Goal: Task Accomplishment & Management: Use online tool/utility

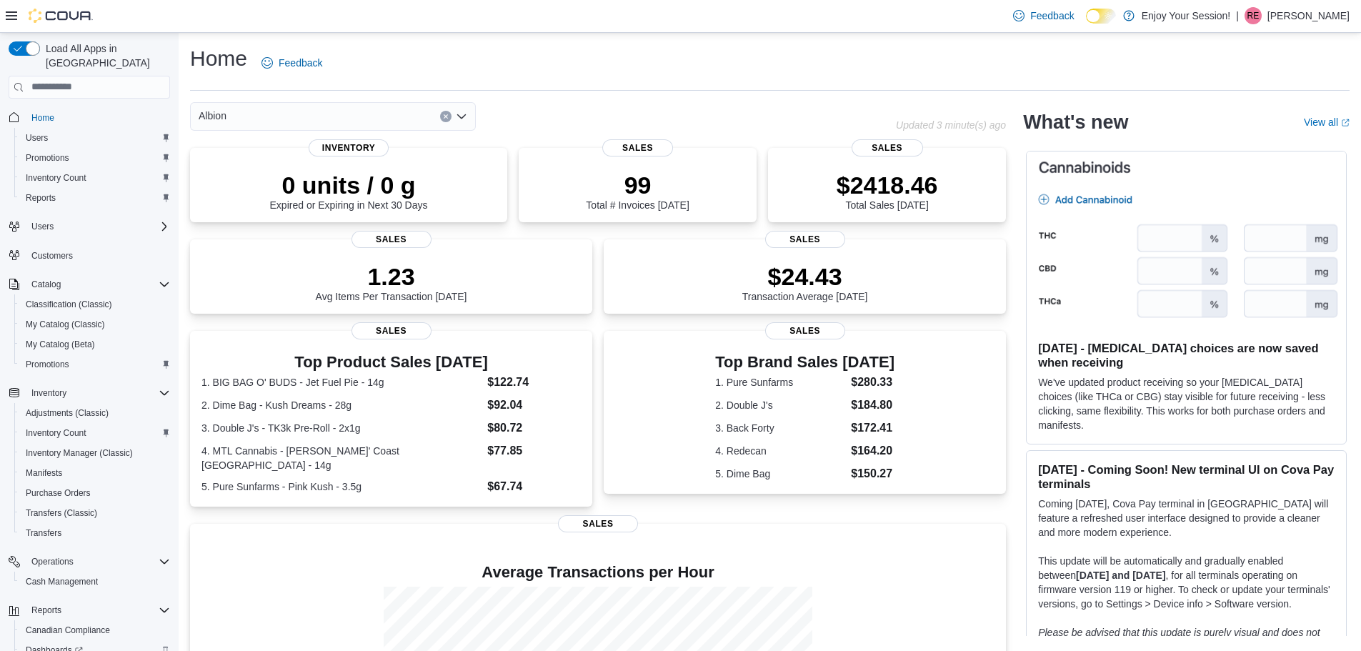
scroll to position [86, 0]
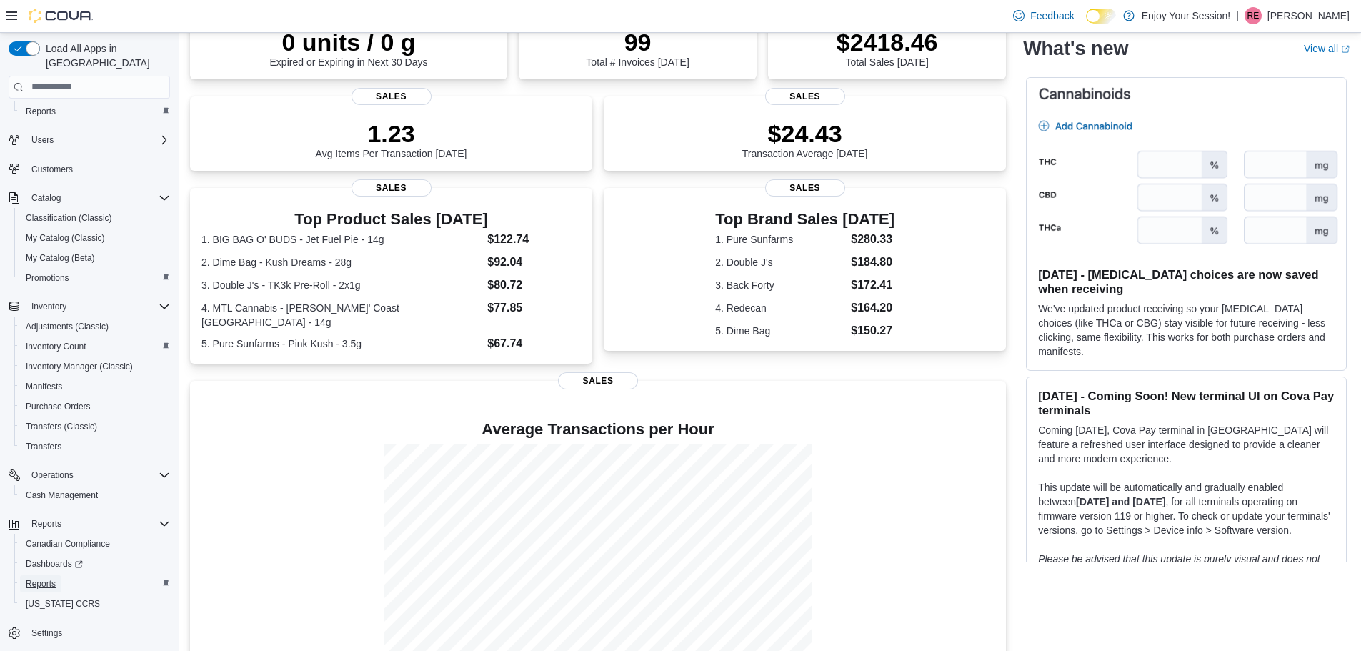
click at [52, 578] on span "Reports" at bounding box center [41, 583] width 30 height 11
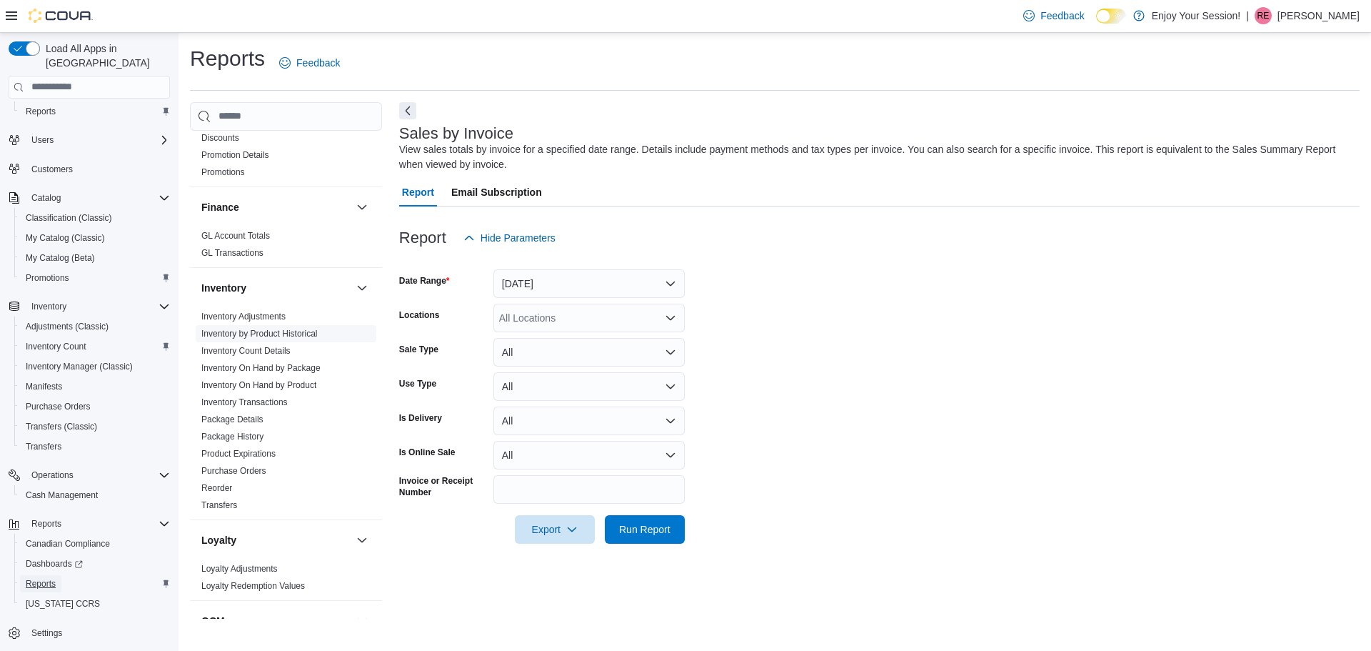
scroll to position [132, 0]
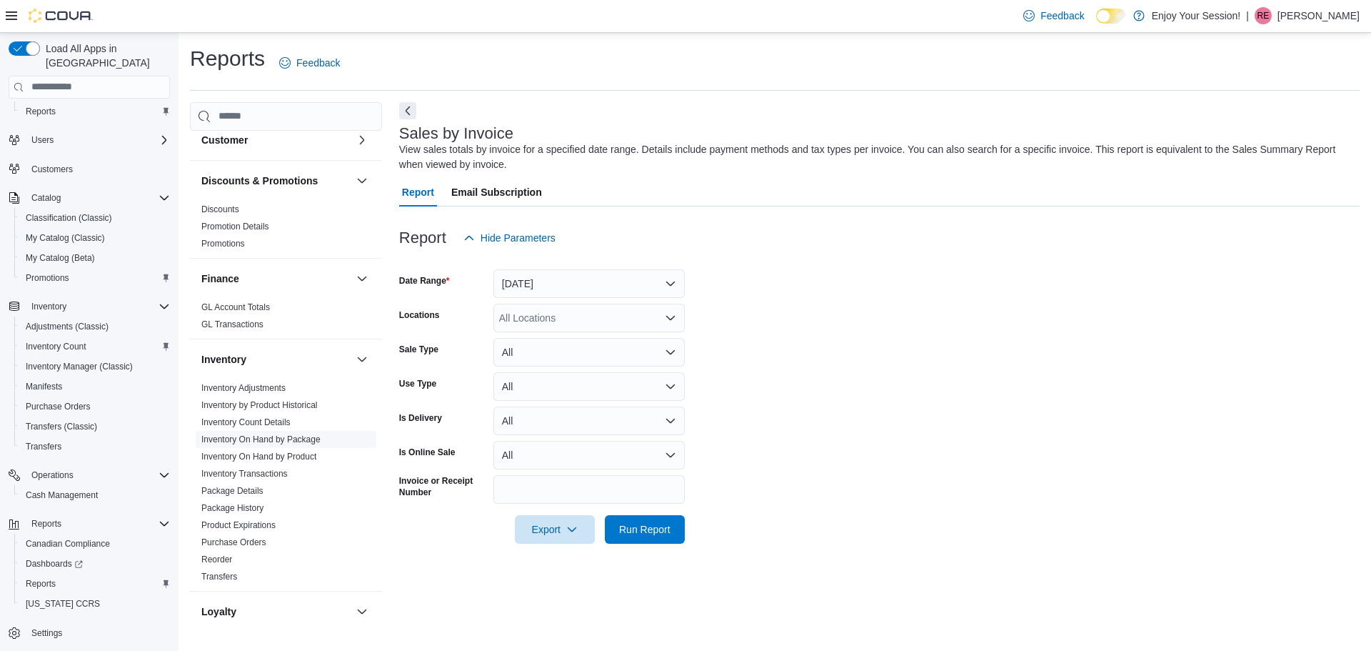
click at [294, 439] on link "Inventory On Hand by Package" at bounding box center [260, 439] width 119 height 10
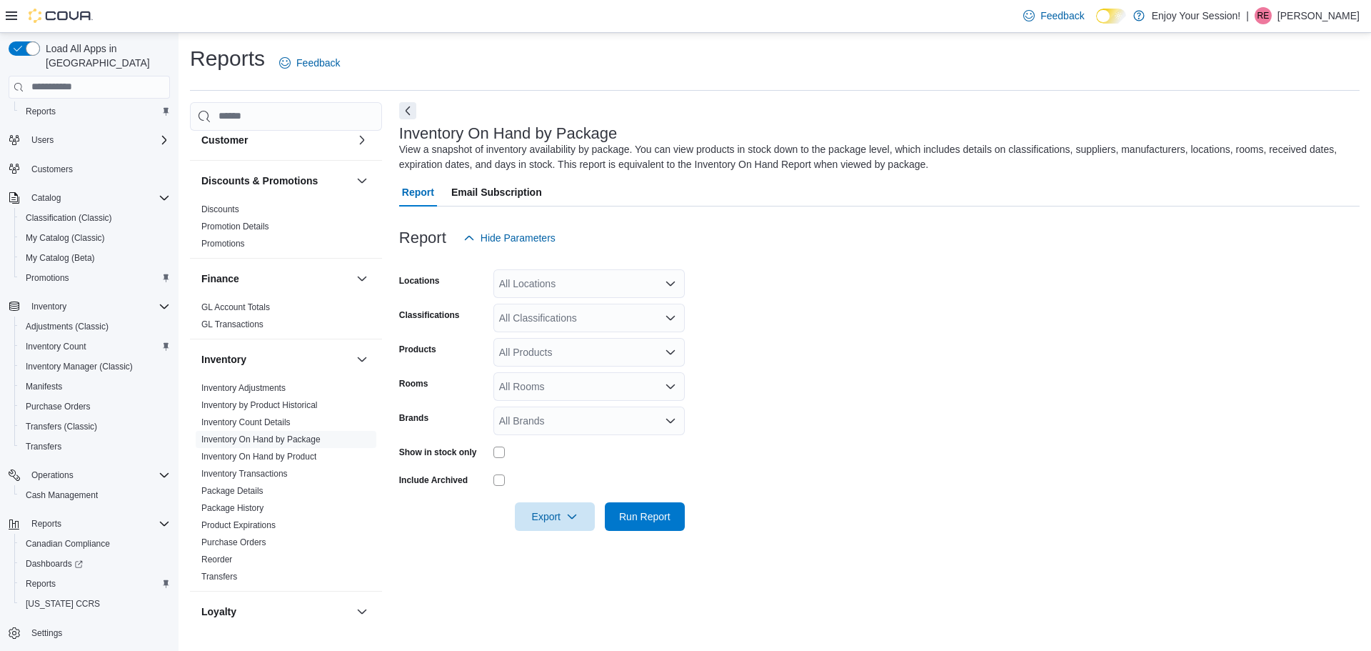
click at [671, 284] on icon "Open list of options" at bounding box center [670, 283] width 9 height 4
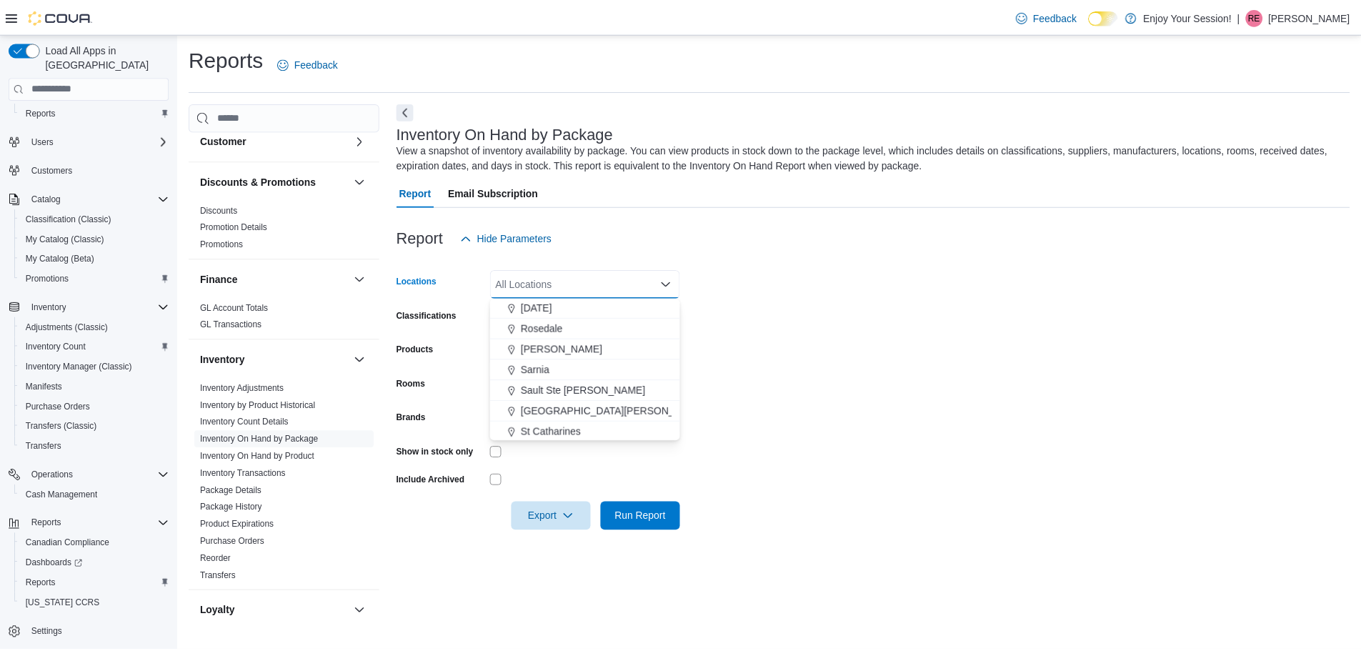
scroll to position [714, 0]
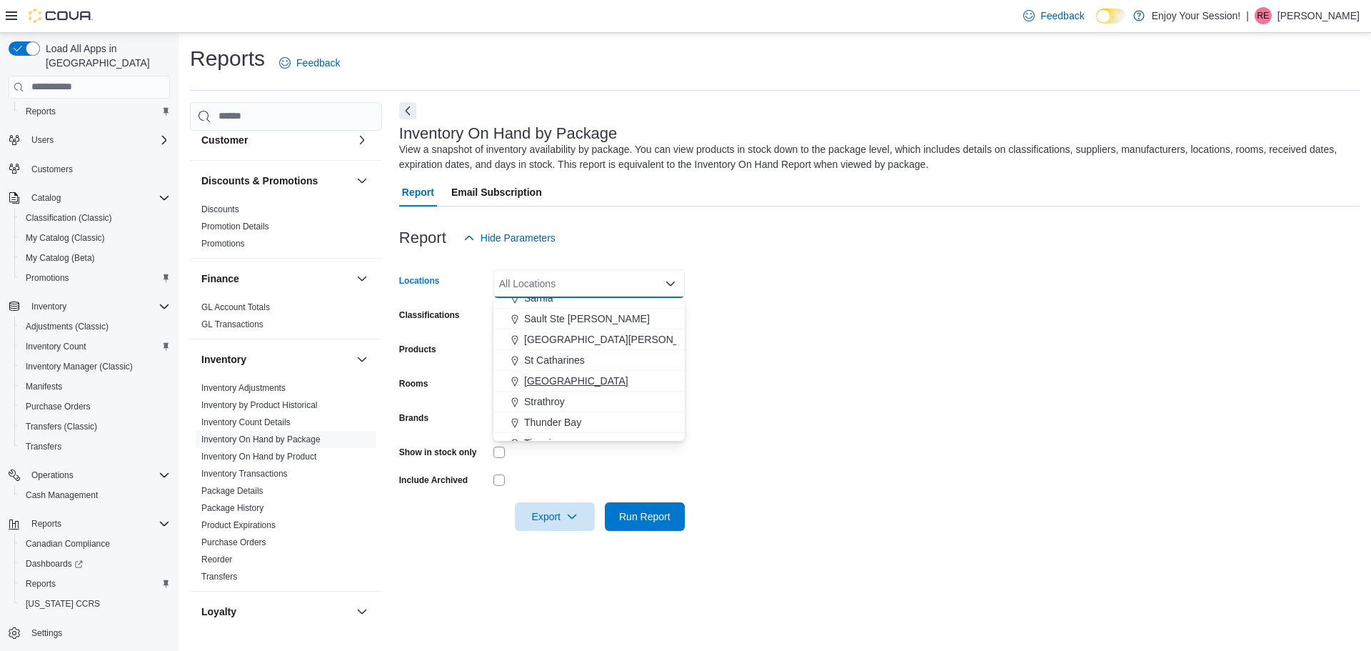
click at [559, 374] on span "[GEOGRAPHIC_DATA]" at bounding box center [576, 381] width 104 height 14
click at [831, 434] on form "Locations [GEOGRAPHIC_DATA] Combo box. Selected. [GEOGRAPHIC_DATA][DEMOGRAPHIC_…" at bounding box center [879, 391] width 961 height 279
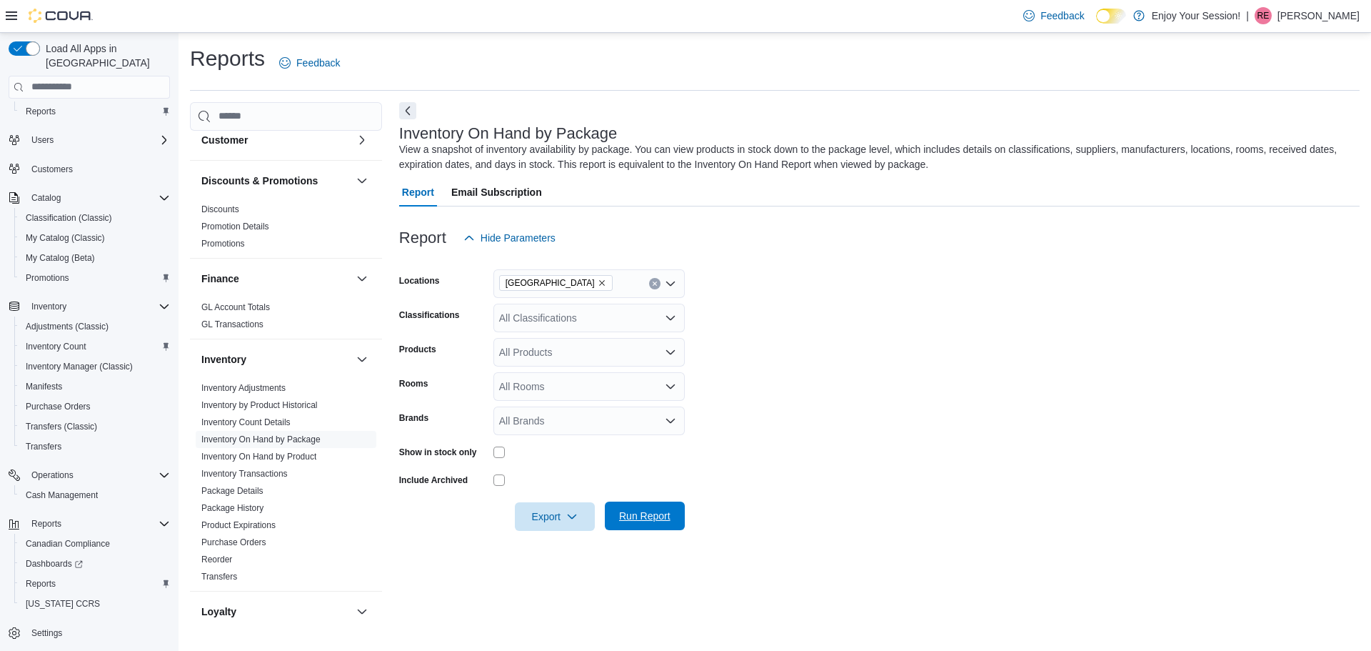
click at [645, 517] on span "Run Report" at bounding box center [644, 516] width 51 height 14
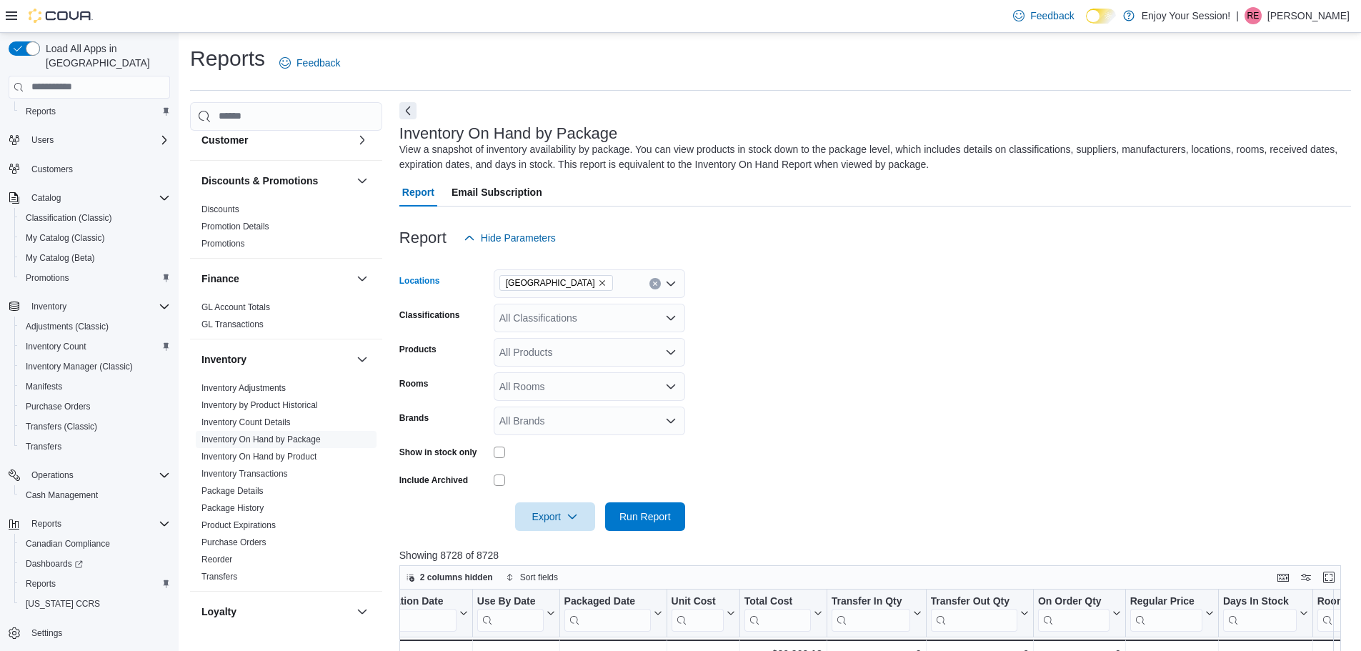
click at [671, 284] on icon "Open list of options" at bounding box center [670, 283] width 9 height 4
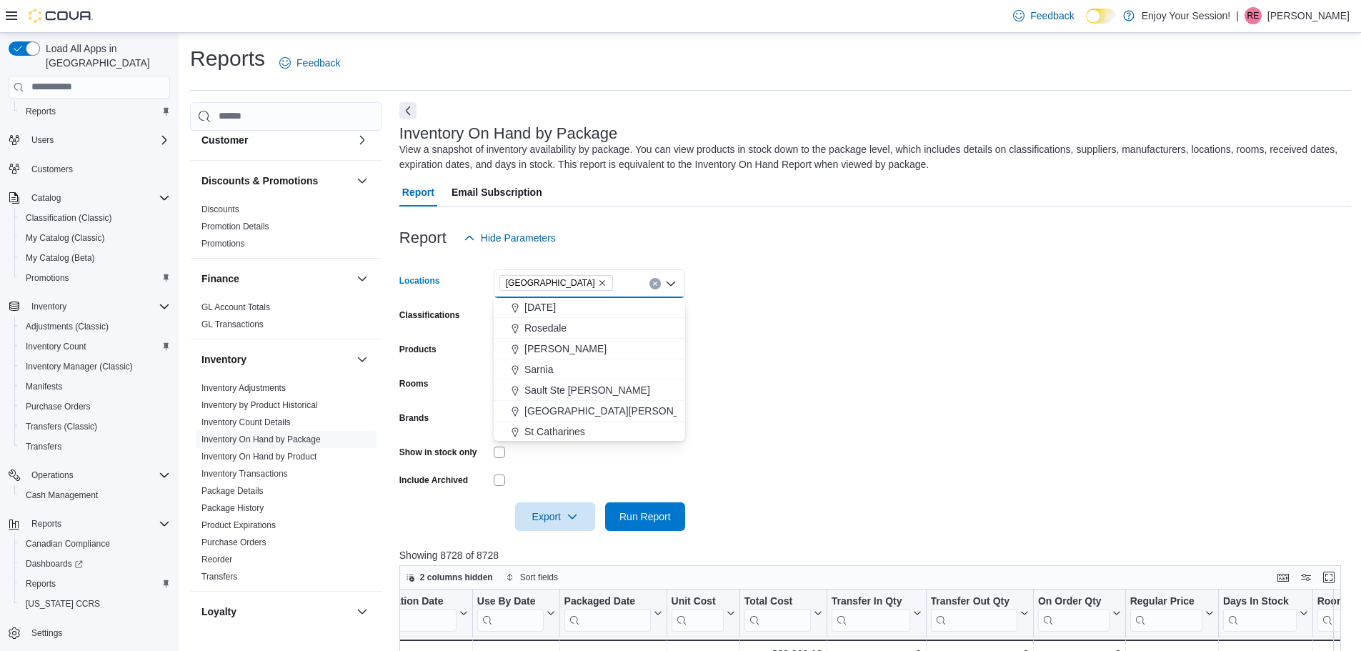
scroll to position [714, 0]
click at [561, 356] on span "St Catharines" at bounding box center [554, 360] width 61 height 14
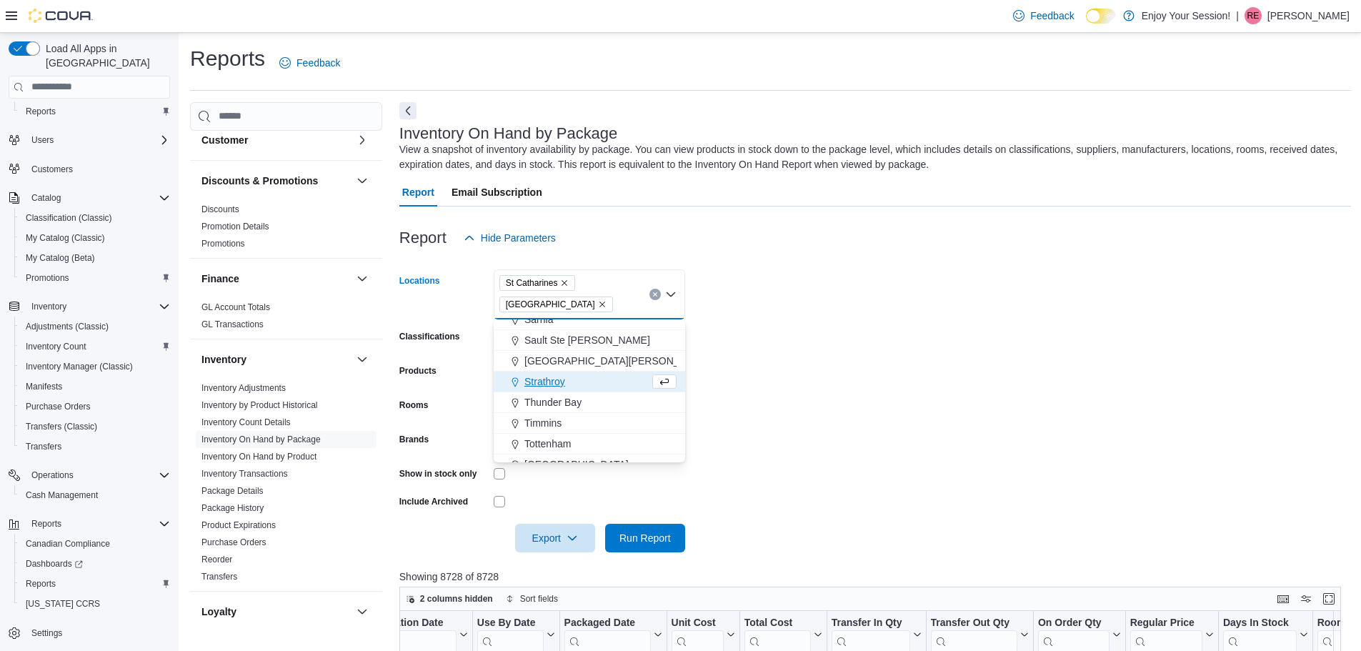
click at [599, 304] on icon "Remove Stoney Creek from selection in this group" at bounding box center [602, 304] width 6 height 6
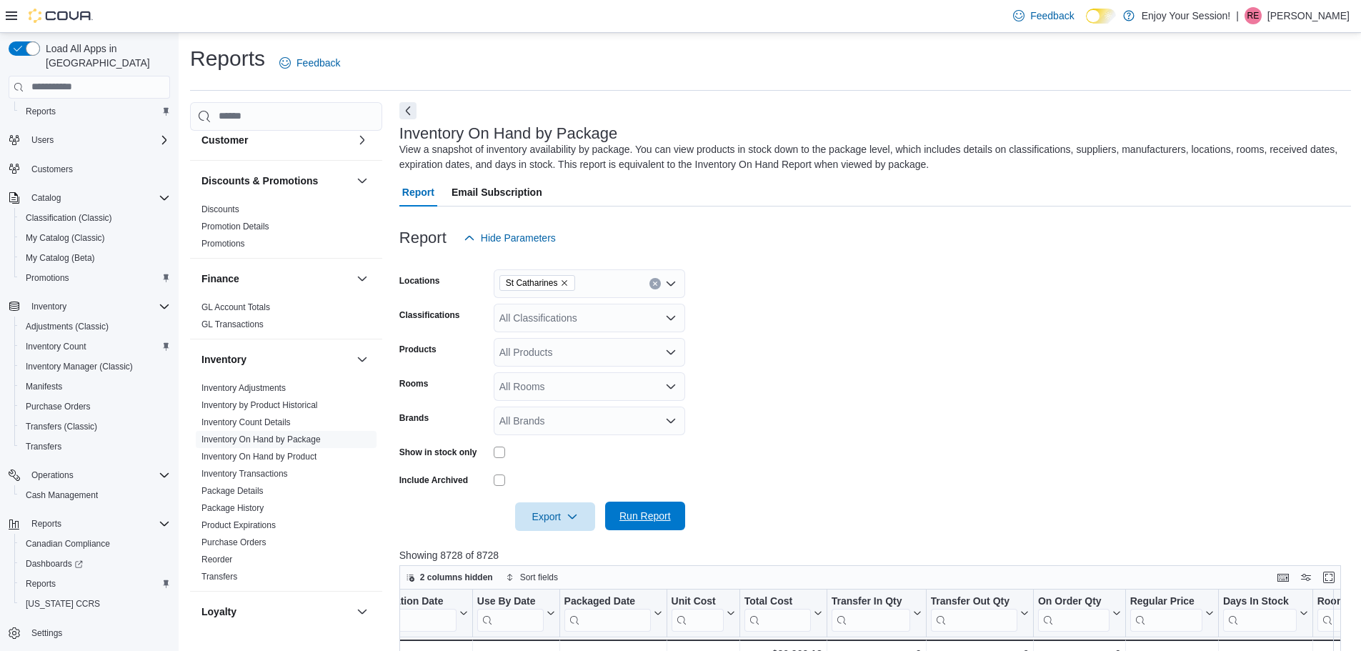
click at [657, 512] on span "Run Report" at bounding box center [644, 516] width 51 height 14
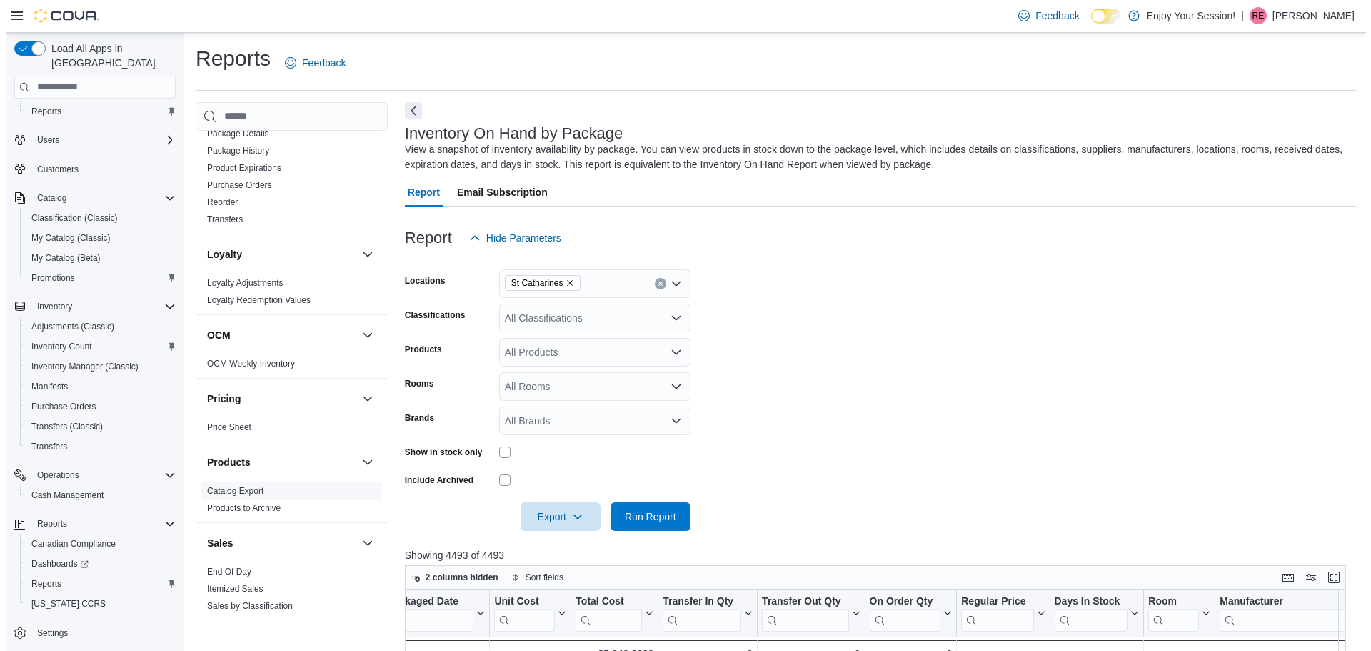
scroll to position [775, 0]
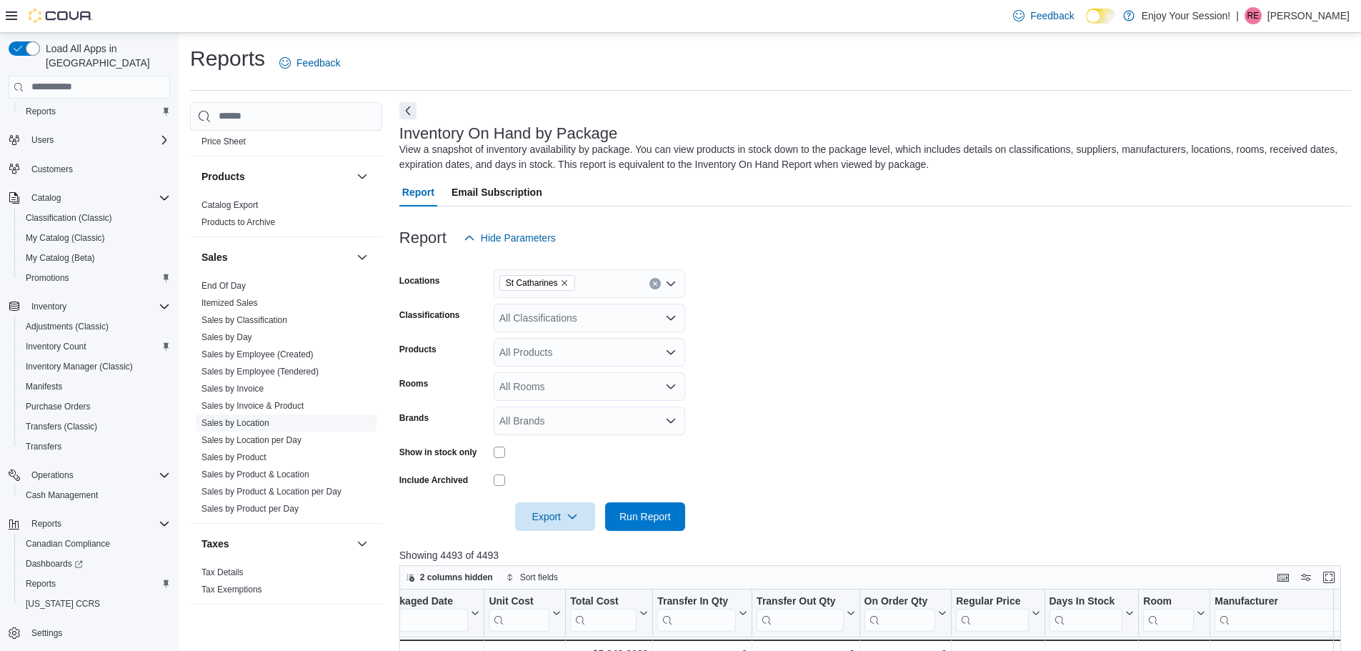
click at [267, 425] on link "Sales by Location" at bounding box center [235, 423] width 68 height 10
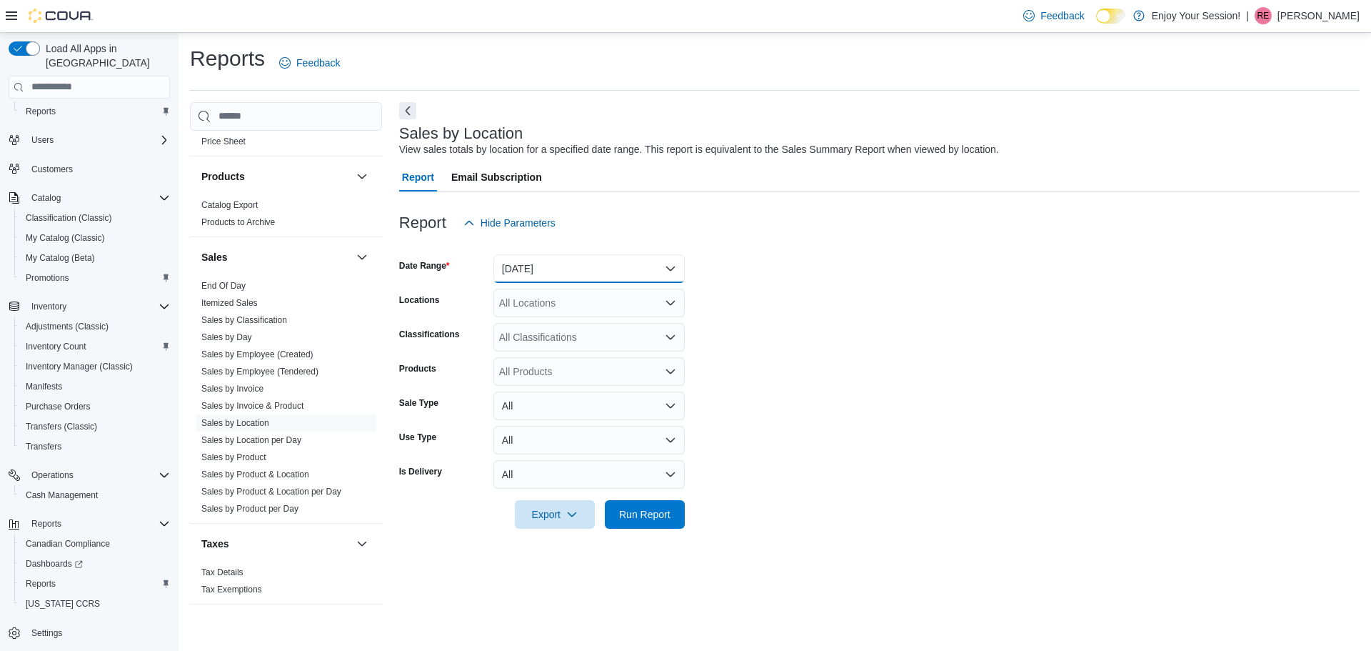
click at [674, 266] on button "[DATE]" at bounding box center [589, 268] width 191 height 29
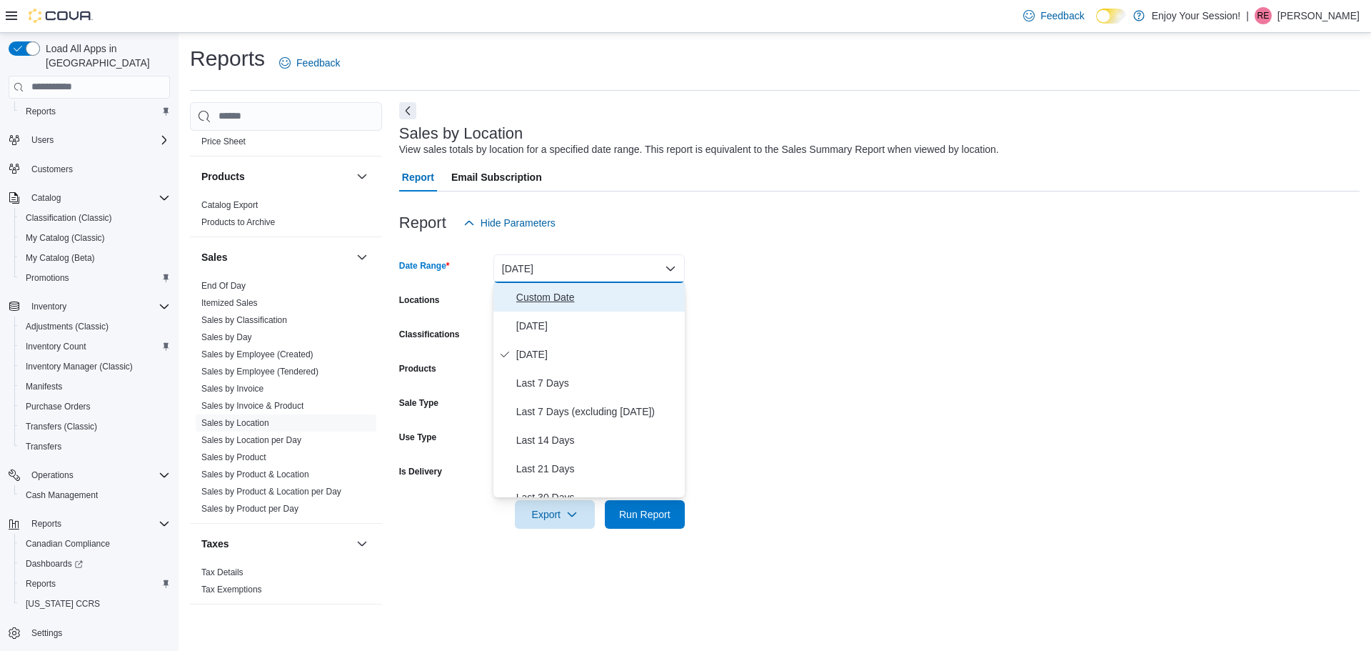
click at [567, 296] on span "Custom Date" at bounding box center [597, 297] width 163 height 17
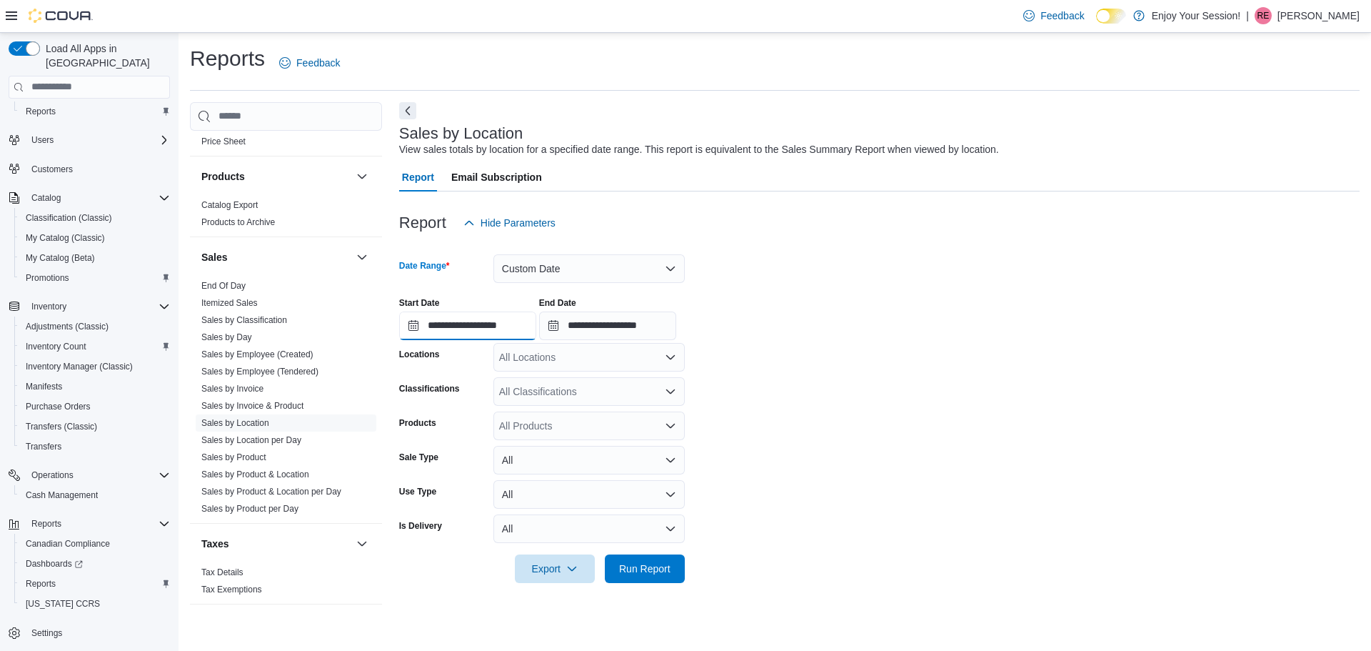
click at [536, 326] on input "**********" at bounding box center [467, 325] width 137 height 29
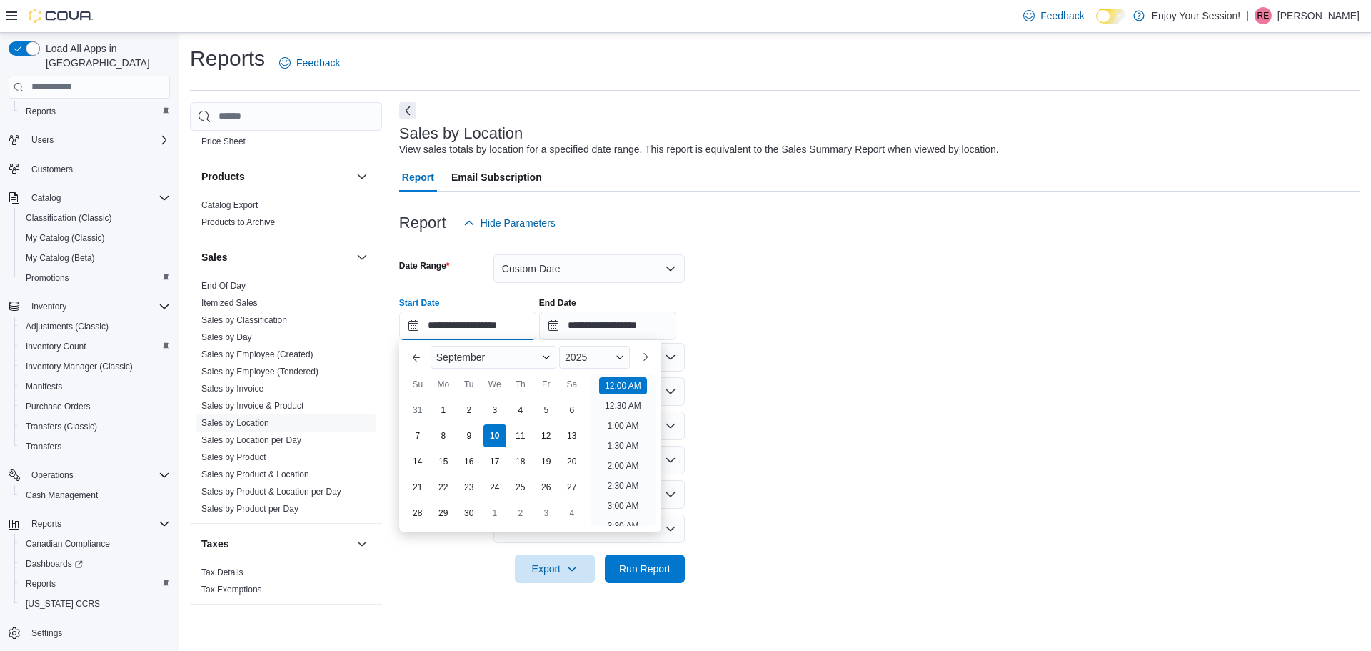
scroll to position [44, 0]
click at [546, 360] on span "Button. Open the month selector. September is currently selected." at bounding box center [546, 357] width 9 height 9
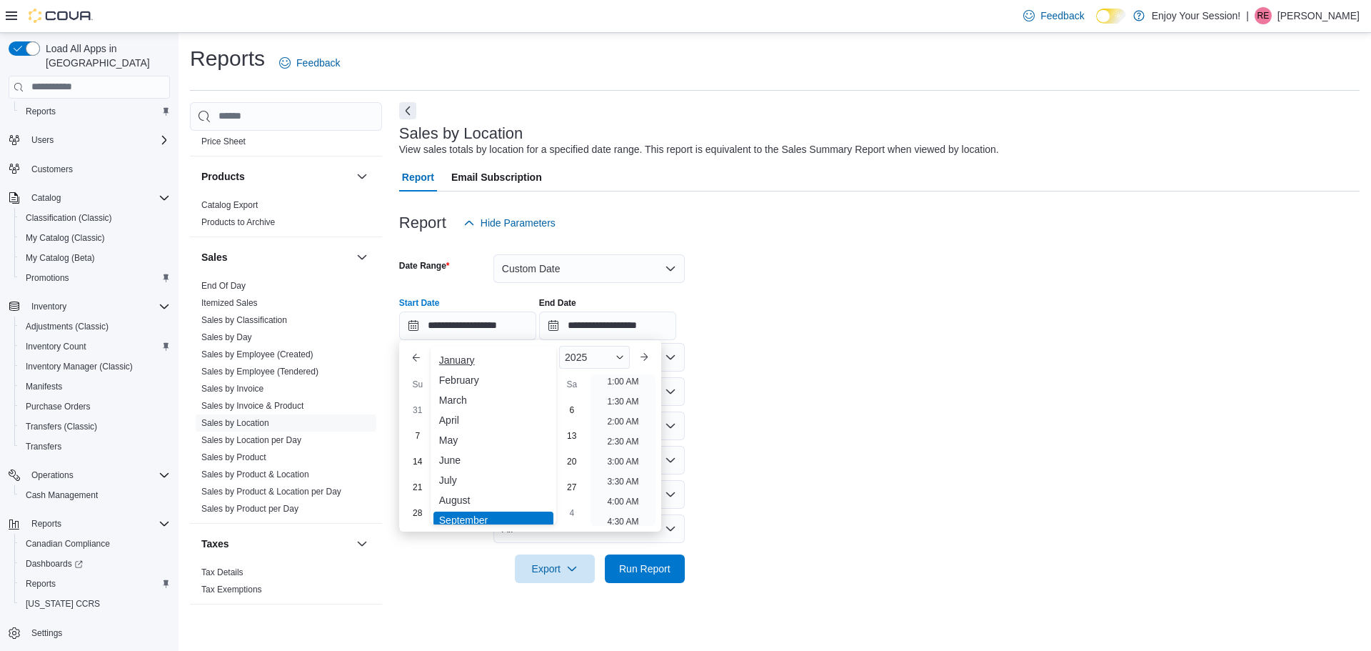
click at [461, 361] on div "January" at bounding box center [494, 359] width 120 height 17
type input "**********"
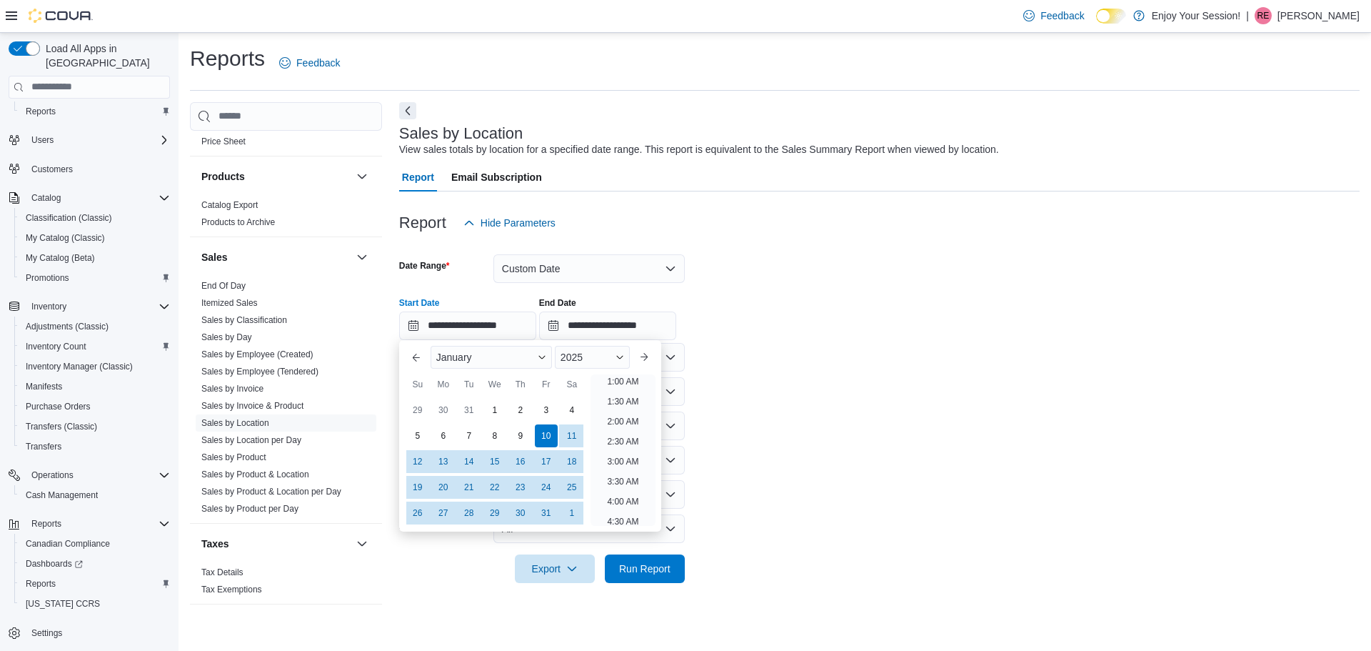
scroll to position [3, 0]
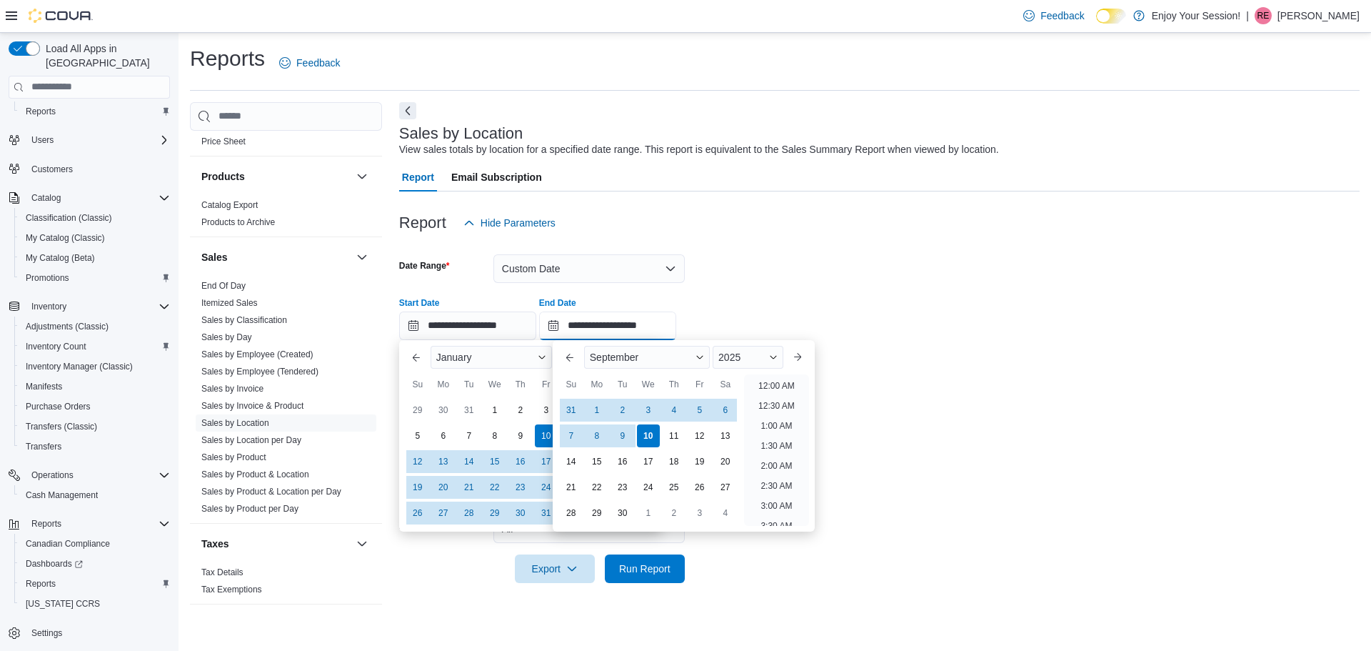
click at [676, 328] on input "**********" at bounding box center [607, 325] width 137 height 29
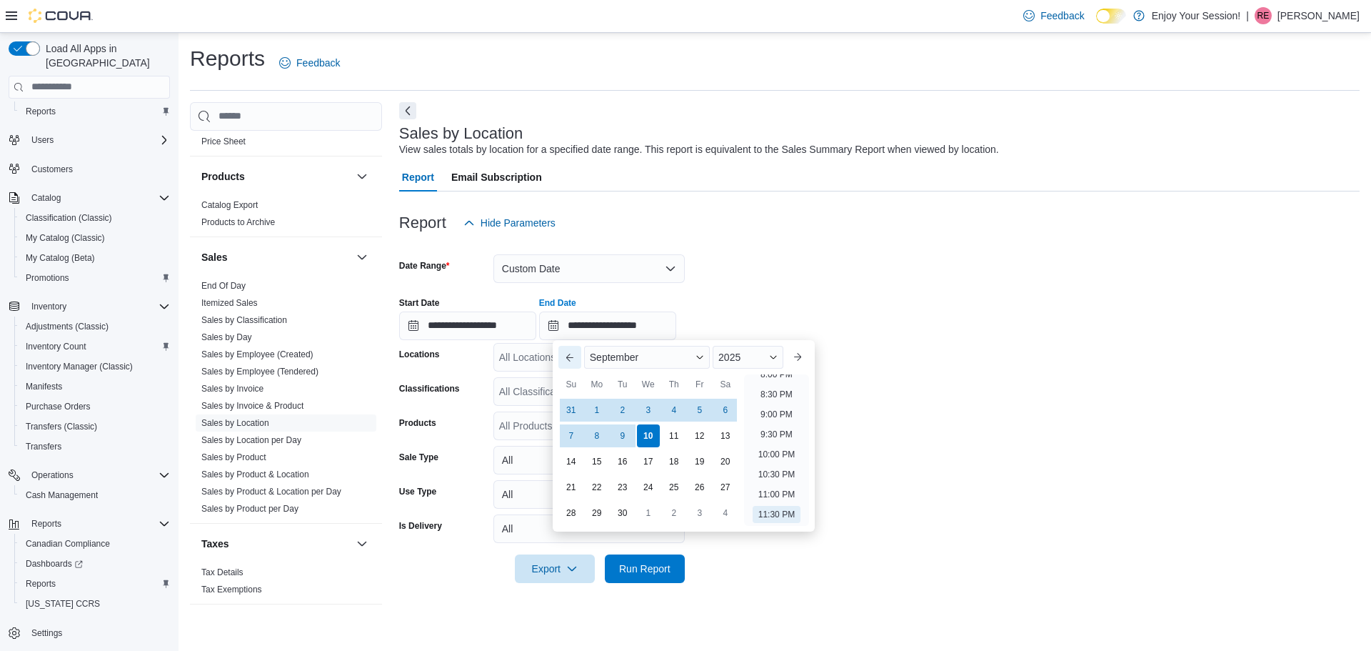
click at [574, 354] on button "Previous Month" at bounding box center [570, 357] width 23 height 23
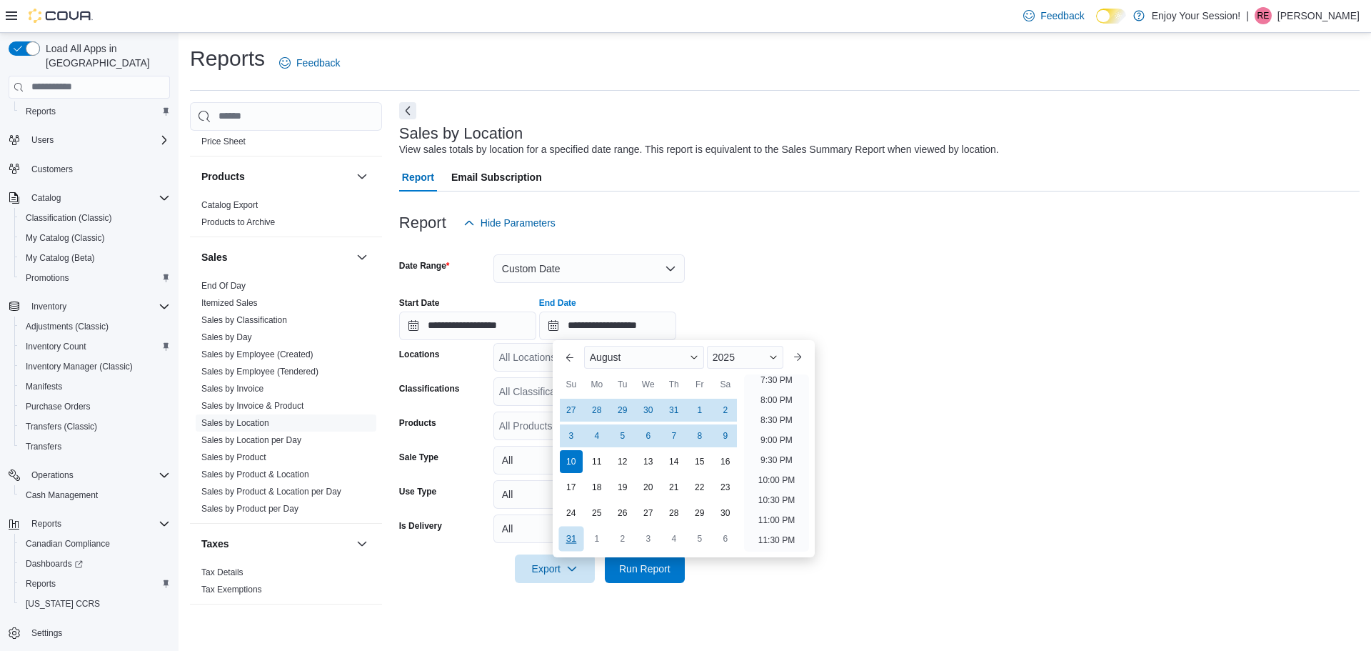
click at [575, 534] on div "31" at bounding box center [571, 538] width 25 height 25
type input "**********"
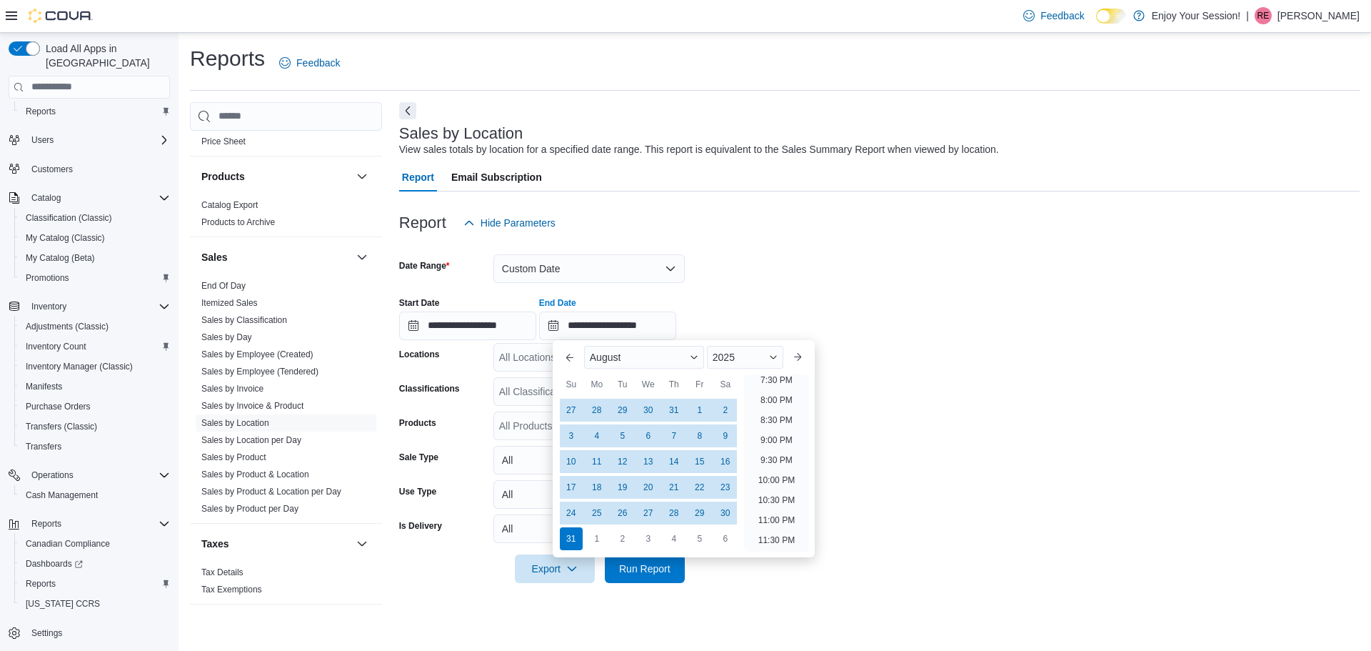
click at [766, 256] on form "**********" at bounding box center [879, 410] width 961 height 346
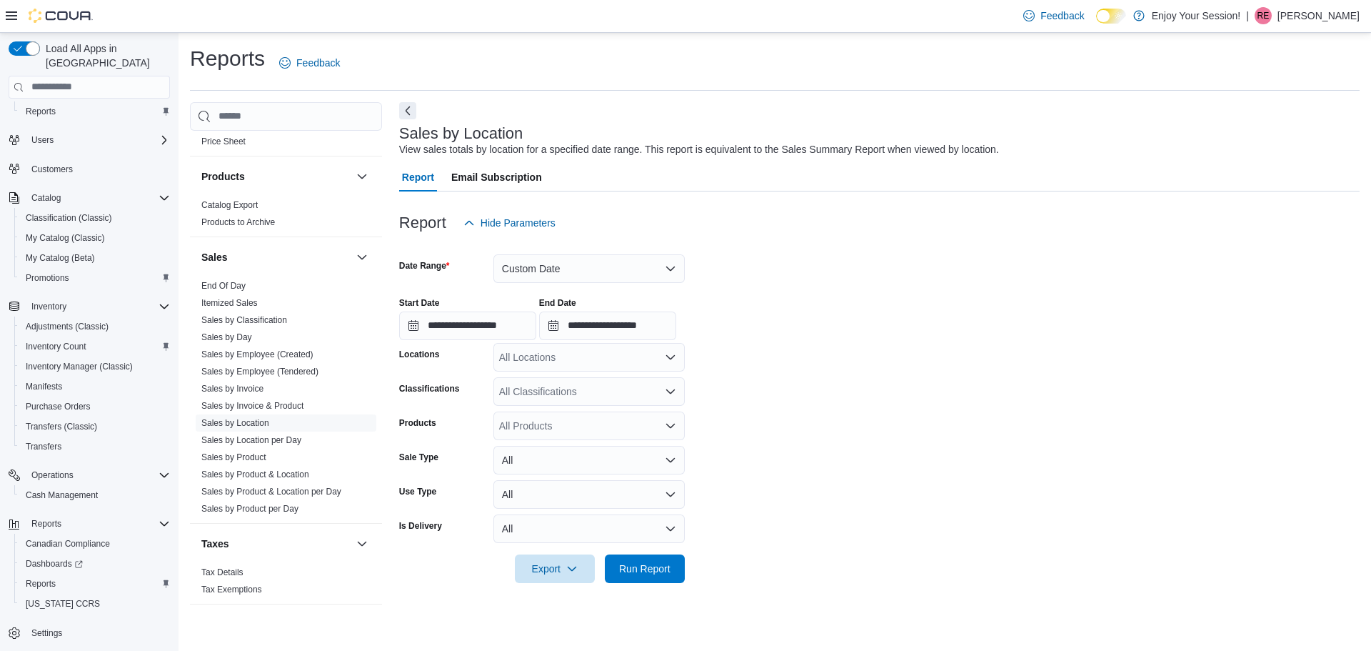
click at [674, 361] on icon "Open list of options" at bounding box center [670, 356] width 11 height 11
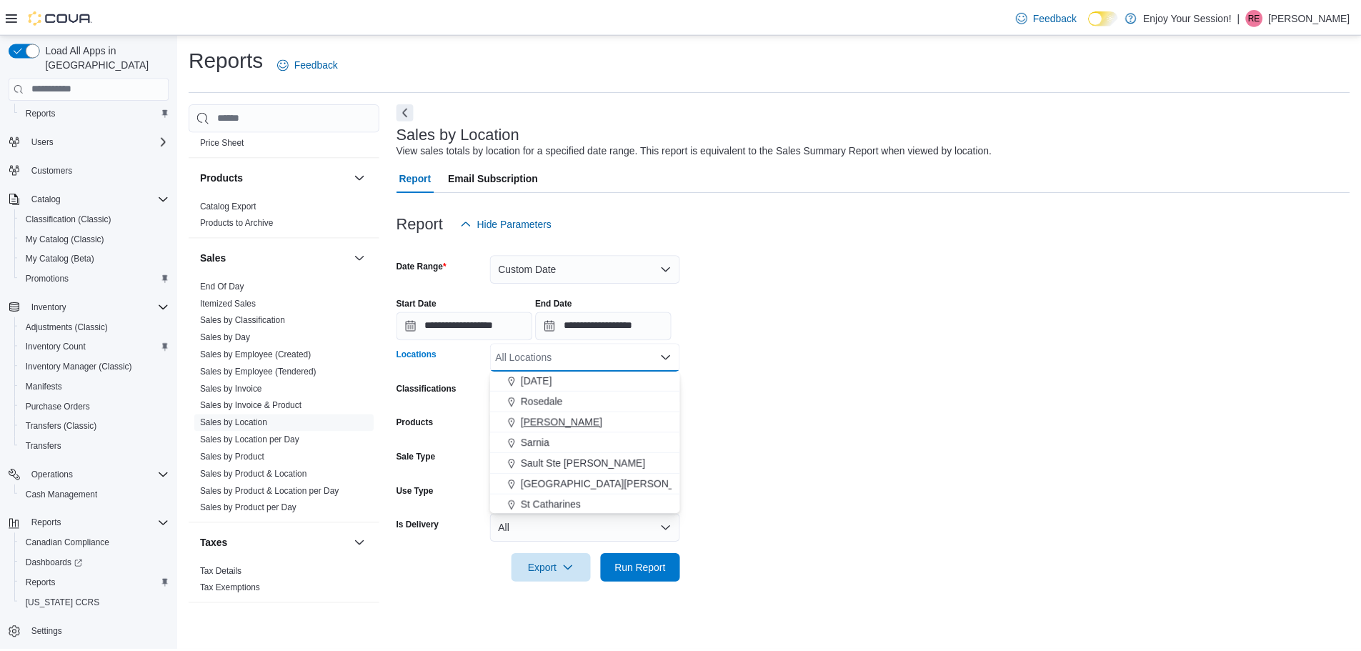
scroll to position [714, 0]
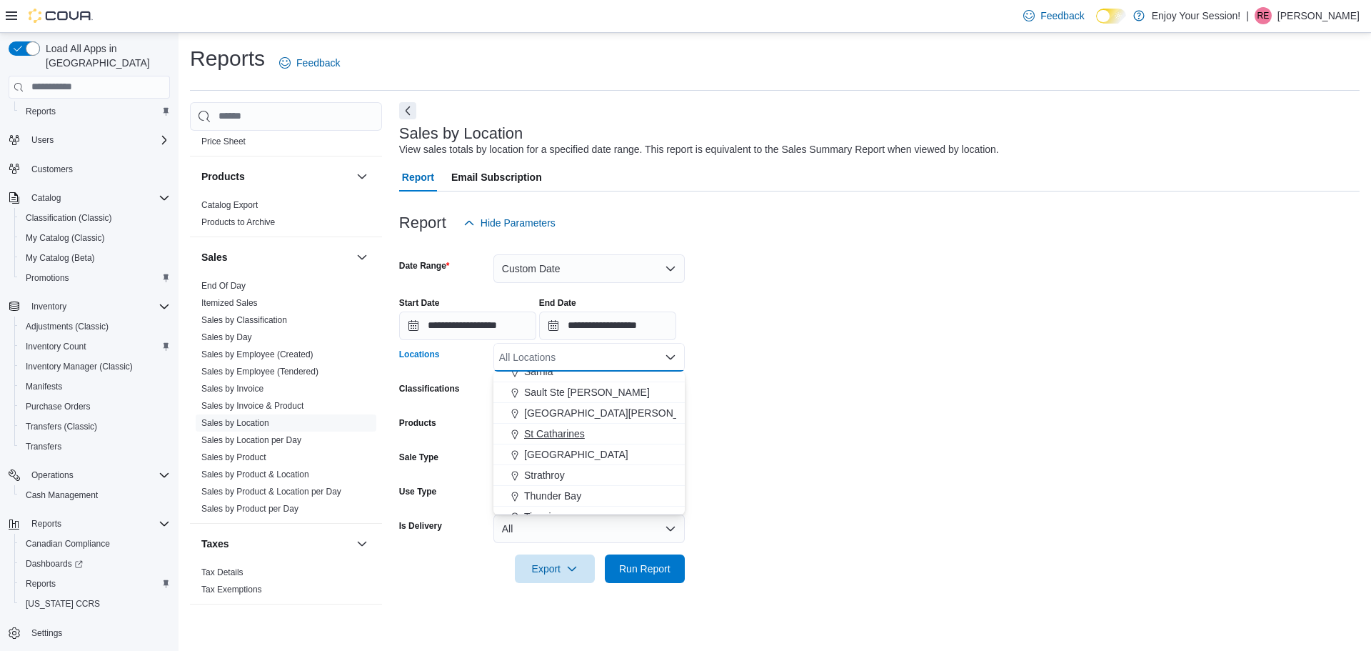
click at [579, 435] on span "St Catharines" at bounding box center [554, 433] width 61 height 14
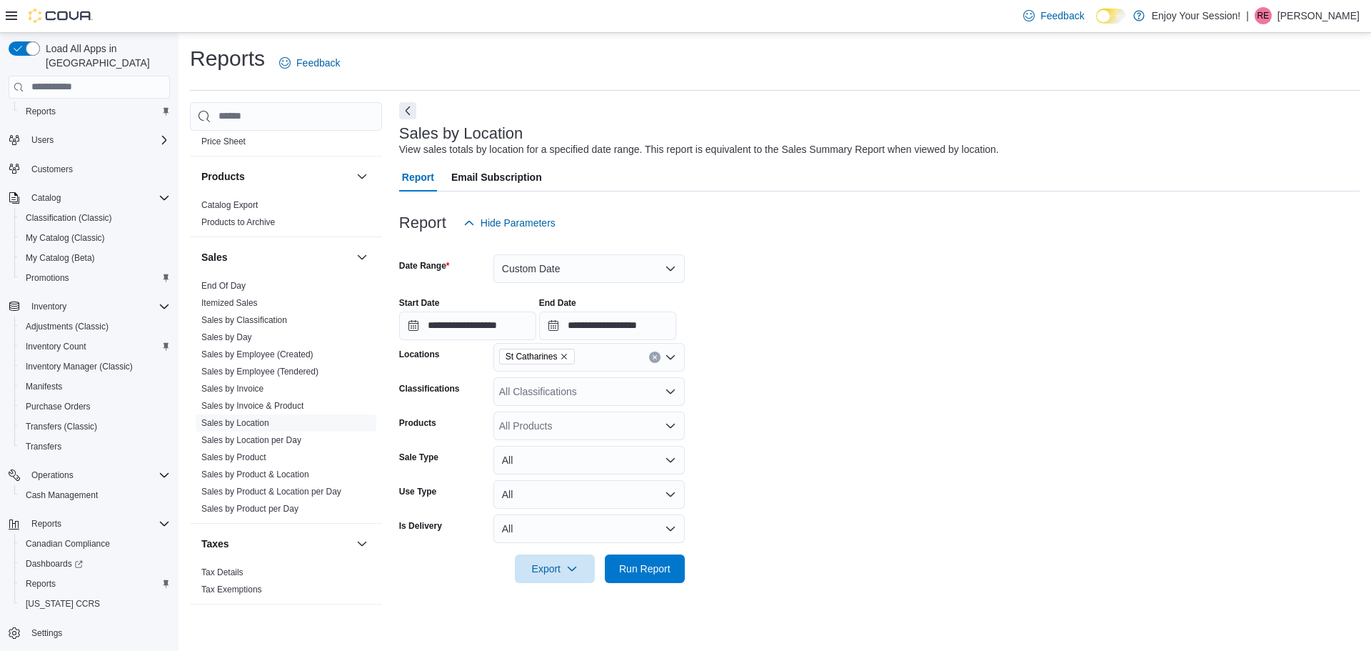
click at [762, 428] on form "**********" at bounding box center [879, 410] width 961 height 346
click at [655, 569] on span "Run Report" at bounding box center [644, 568] width 51 height 14
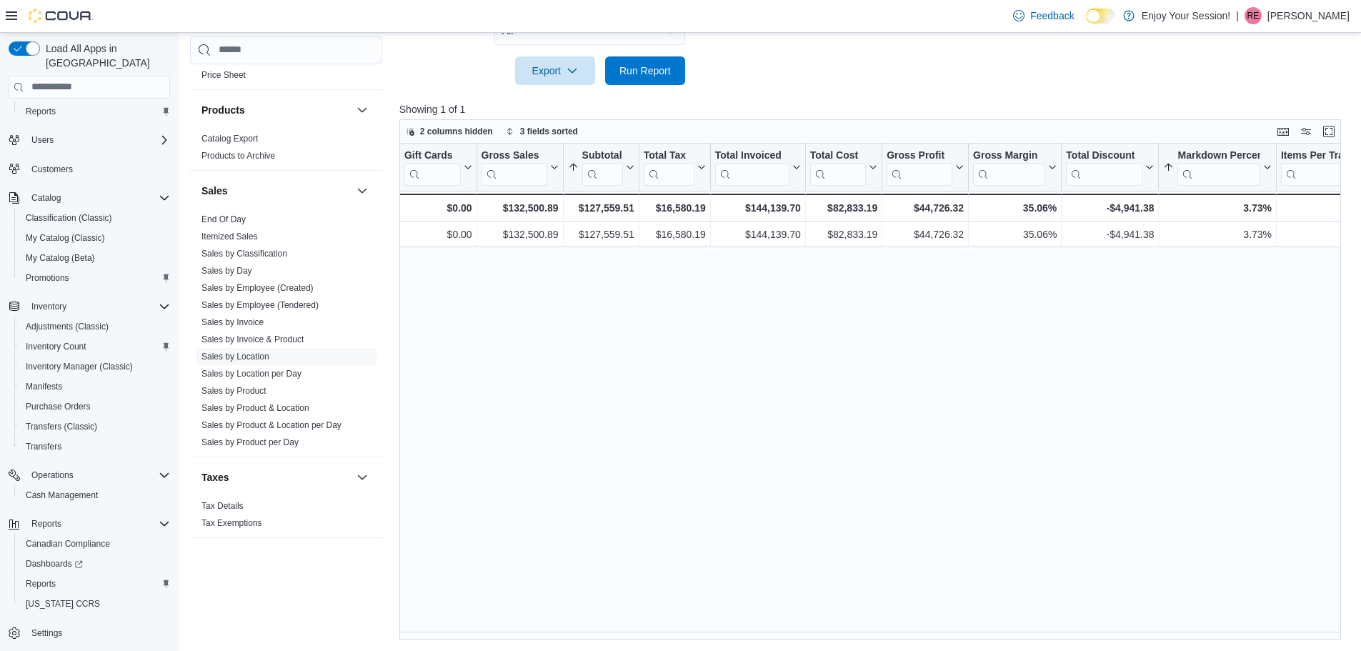
scroll to position [426, 0]
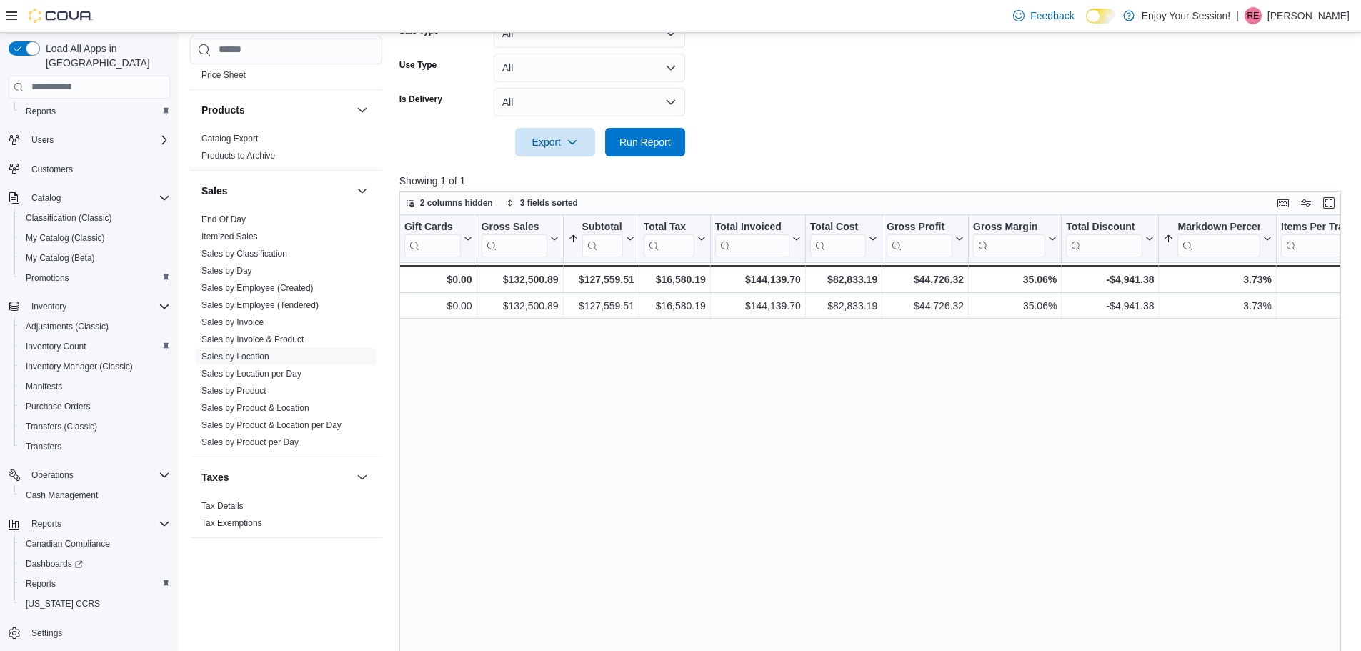
click at [842, 433] on div "Location Sorted by Markdown Percent, ascending , then sorted by Subtotal, ascen…" at bounding box center [874, 463] width 951 height 496
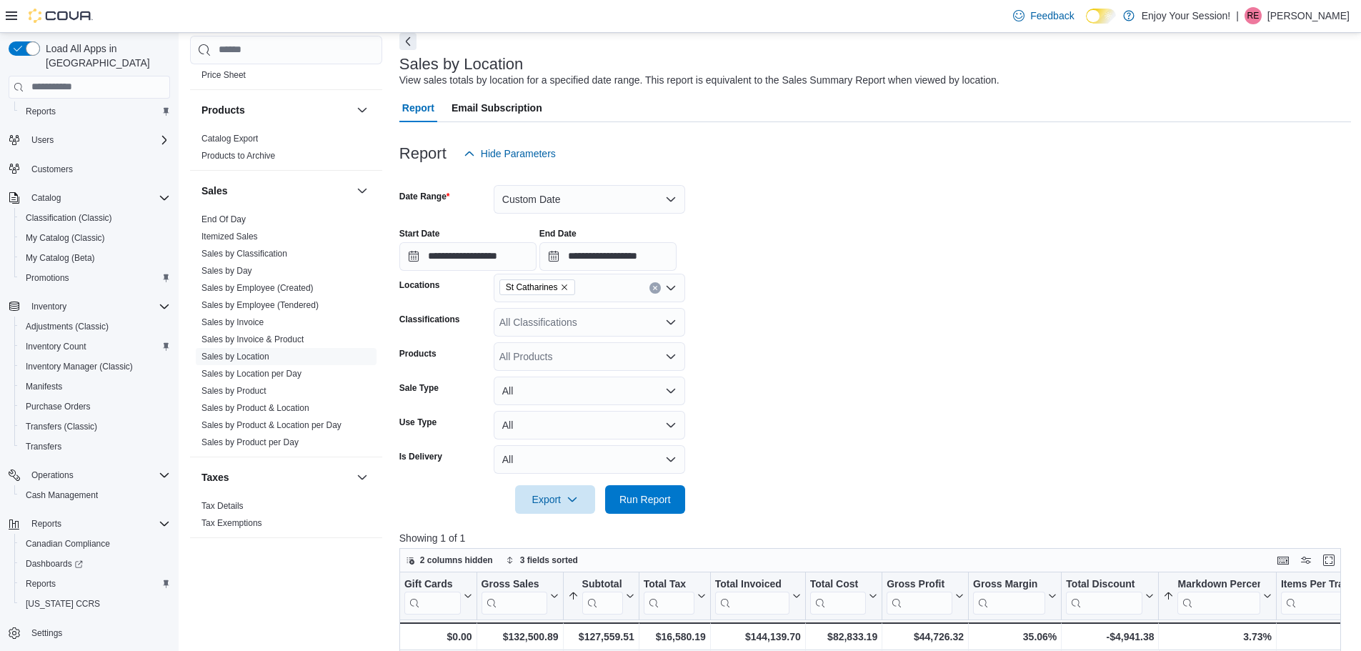
scroll to position [0, 0]
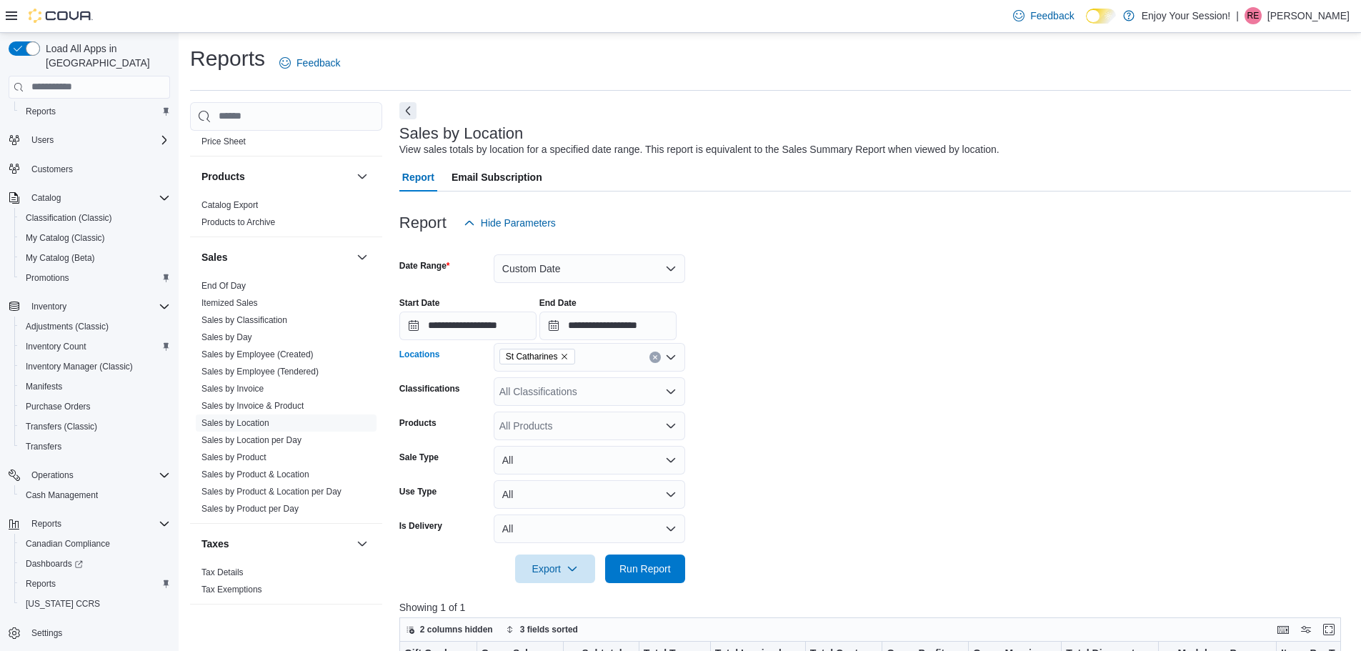
click at [668, 358] on icon "Open list of options" at bounding box center [670, 356] width 11 height 11
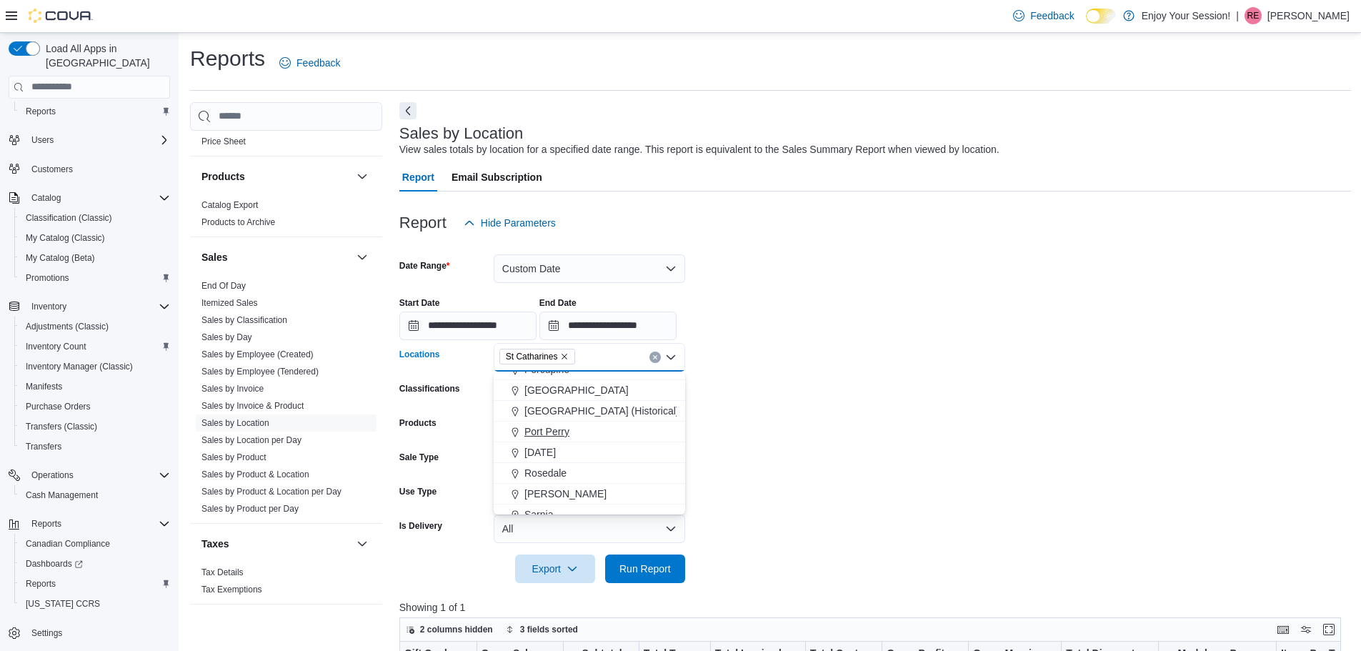
scroll to position [643, 0]
click at [558, 506] on span "[GEOGRAPHIC_DATA]" at bounding box center [576, 505] width 104 height 14
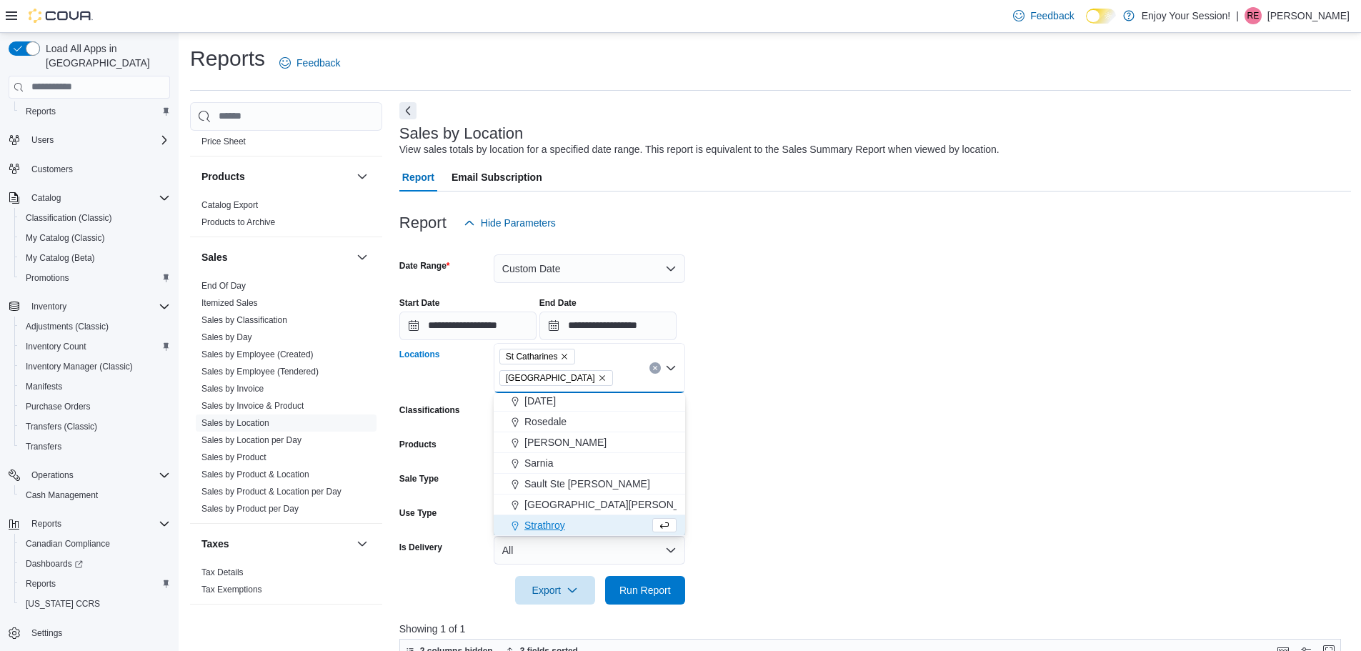
click at [566, 359] on icon "Remove St Catharines from selection in this group" at bounding box center [564, 356] width 9 height 9
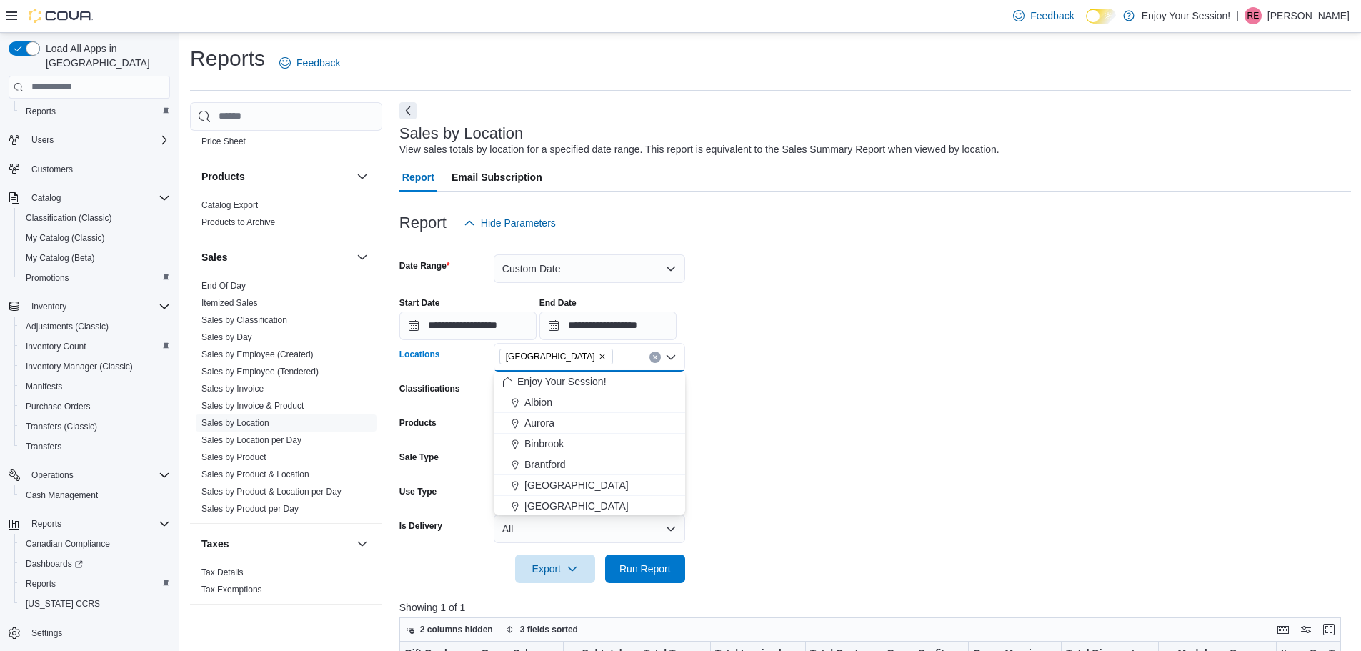
click at [725, 417] on form "**********" at bounding box center [874, 410] width 951 height 346
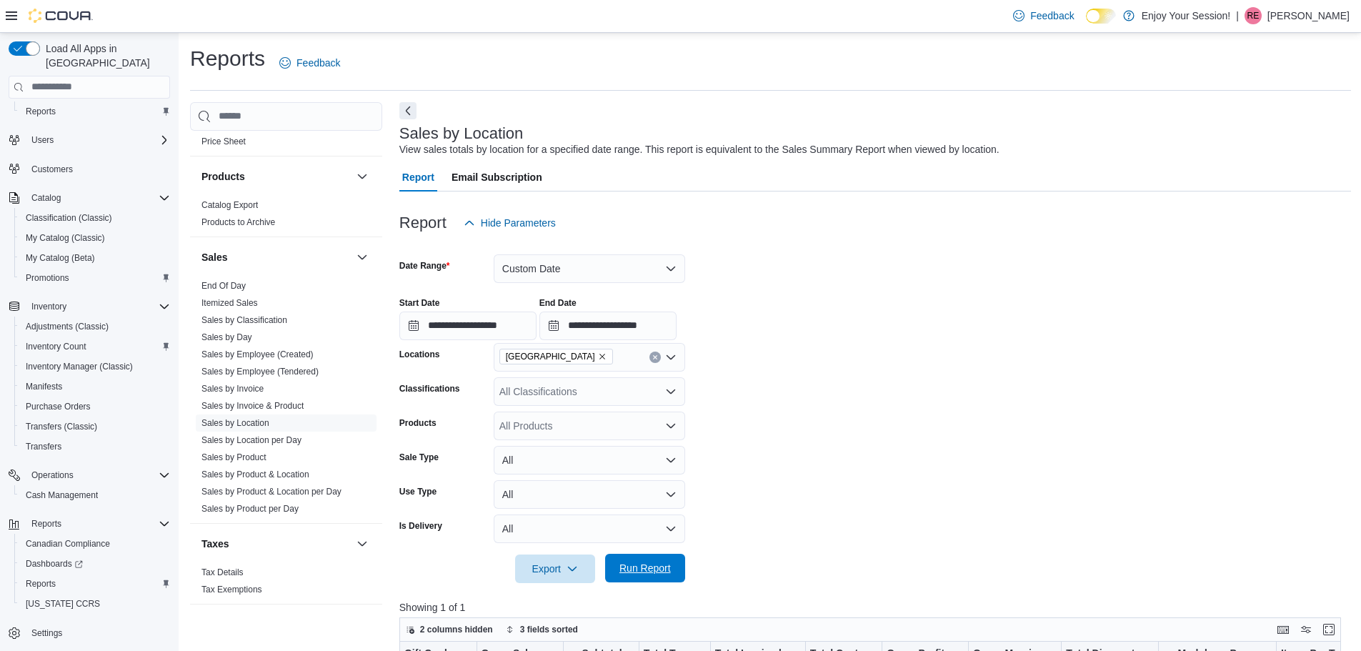
click at [642, 562] on span "Run Report" at bounding box center [644, 568] width 51 height 14
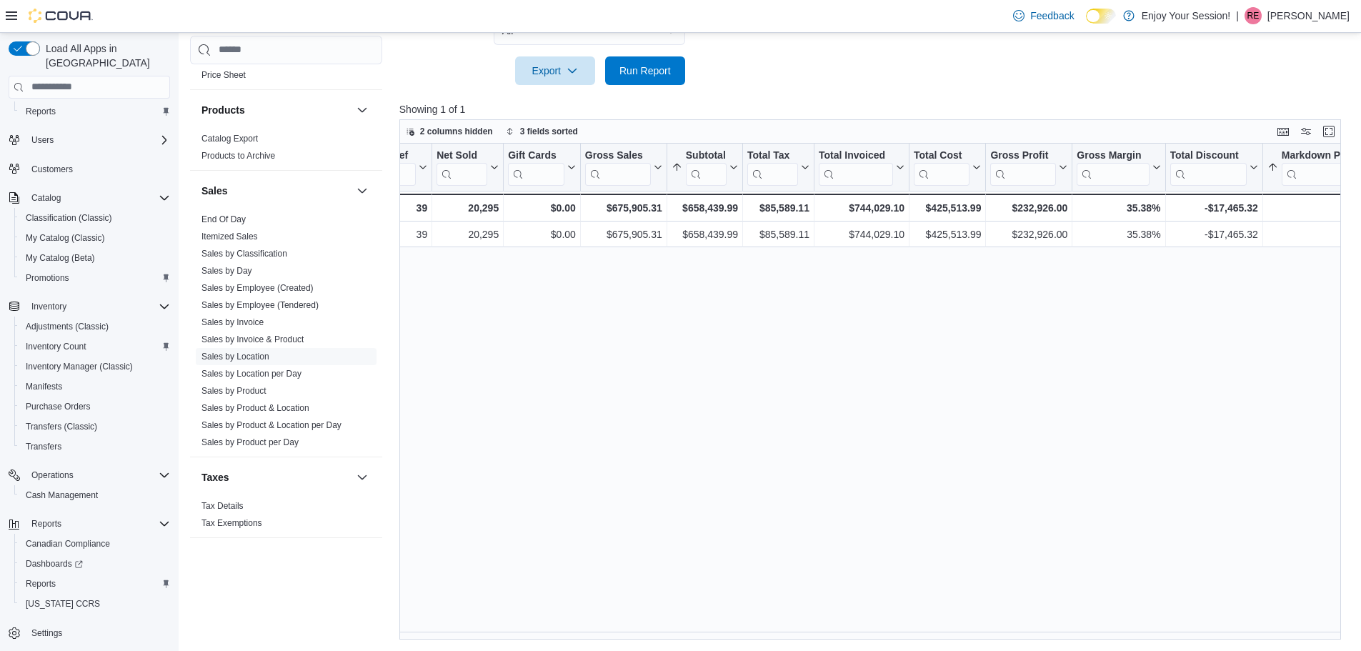
scroll to position [0, 317]
